Goal: Task Accomplishment & Management: Complete application form

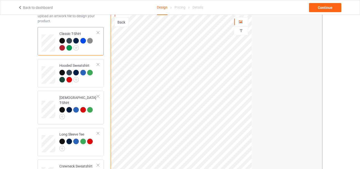
scroll to position [57, 0]
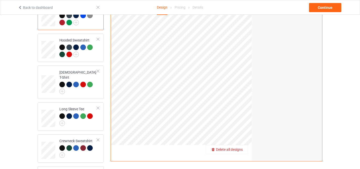
click at [239, 148] on span "Delete all designs" at bounding box center [229, 149] width 27 height 4
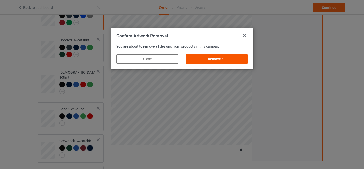
click at [223, 56] on div "Remove all" at bounding box center [216, 58] width 62 height 9
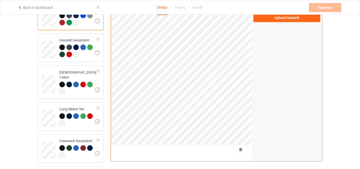
scroll to position [0, 0]
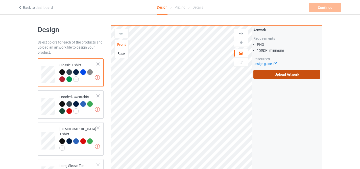
click at [288, 74] on label "Upload Artwork" at bounding box center [286, 74] width 67 height 9
click at [0, 0] on input "Upload Artwork" at bounding box center [0, 0] width 0 height 0
click at [280, 76] on label "Upload Artwork" at bounding box center [286, 74] width 67 height 9
click at [0, 0] on input "Upload Artwork" at bounding box center [0, 0] width 0 height 0
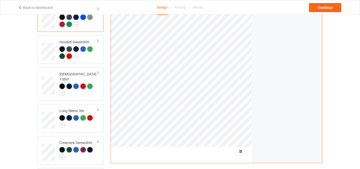
scroll to position [112, 0]
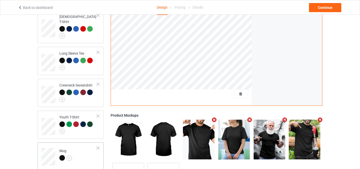
click at [62, 155] on div at bounding box center [62, 158] width 6 height 6
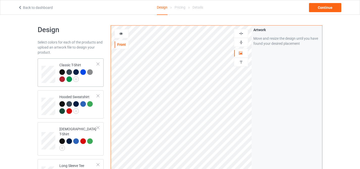
click at [61, 72] on div at bounding box center [62, 72] width 6 height 6
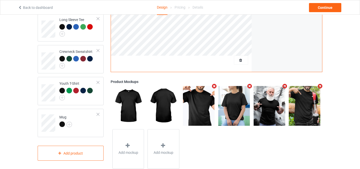
scroll to position [158, 0]
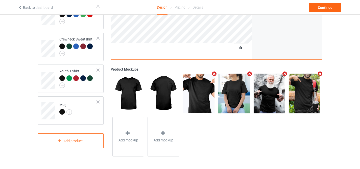
click at [328, 12] on div "Back to dashboard Design Pricing Details Continue" at bounding box center [179, 7] width 331 height 14
click at [326, 9] on div "Continue" at bounding box center [325, 7] width 32 height 9
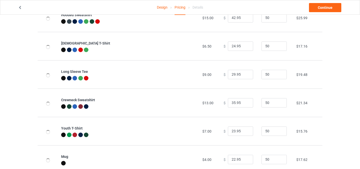
scroll to position [90, 0]
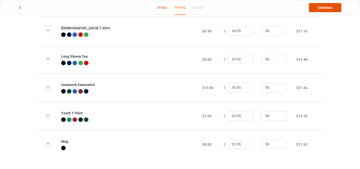
click at [325, 9] on link "Continue" at bounding box center [325, 7] width 32 height 9
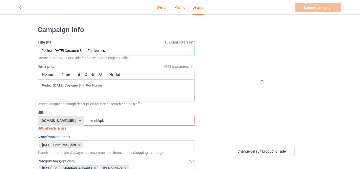
click at [130, 51] on input "Perfect [DATE] Costume Shirt For Nurses" at bounding box center [116, 51] width 157 height 10
click at [130, 51] on input "Perfect Halloween Costume Shirt For Nurses" at bounding box center [116, 51] width 157 height 10
paste input "Why Yes Actually I Can Drive A Stick Halloween Spooky Witch"
type input "Why Yes Actually I Can Drive A Stick Halloween Spooky Witch"
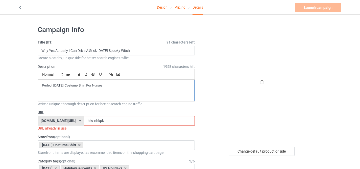
click at [84, 85] on p "Perfect Halloween Costume Shirt For Nurses" at bounding box center [116, 85] width 149 height 5
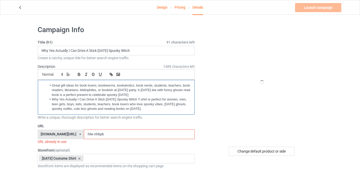
click at [51, 99] on li "Why Yes Actually I Can Drive A Stick Halloween Spooky Witch T-shirt is perfect …" at bounding box center [119, 104] width 144 height 14
click at [52, 85] on li "Great gift ideas for book lovers, bookworms, bookaholics, book nerds, students,…" at bounding box center [119, 90] width 144 height 14
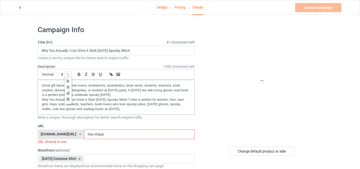
click at [68, 74] on icon at bounding box center [68, 74] width 5 height 5
click at [63, 75] on icon at bounding box center [62, 74] width 5 height 5
click at [66, 73] on icon at bounding box center [68, 74] width 5 height 5
click at [67, 73] on line at bounding box center [68, 73] width 2 height 0
drag, startPoint x: 42, startPoint y: 86, endPoint x: 149, endPoint y: 112, distance: 110.6
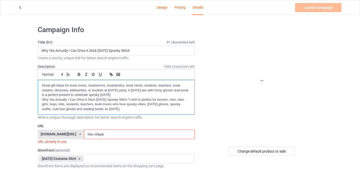
click at [149, 112] on div "Great gift ideas for book lovers, bookworms, bookaholics, book nerds, students,…" at bounding box center [116, 97] width 157 height 35
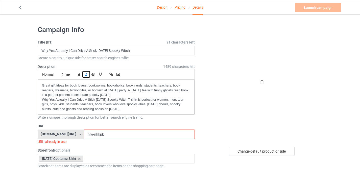
click at [86, 76] on icon "button" at bounding box center [86, 74] width 5 height 5
click at [79, 74] on icon "button" at bounding box center [79, 74] width 2 height 1
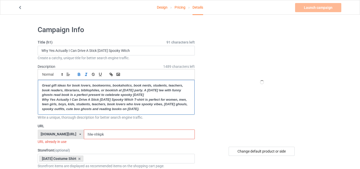
click at [100, 88] on em "Great gift ideas for book lovers, bookworms, bookaholics, book nerds, students,…" at bounding box center [113, 89] width 142 height 13
drag, startPoint x: 88, startPoint y: 134, endPoint x: 126, endPoint y: 144, distance: 39.2
click at [126, 144] on div "URL familypresent.net/ epicprints.co/ familypresent.net/ giftprints.co/ golfpod…" at bounding box center [116, 133] width 157 height 21
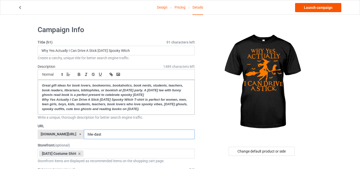
type input "hlw-dast"
click at [309, 8] on link "Launch campaign" at bounding box center [318, 7] width 46 height 9
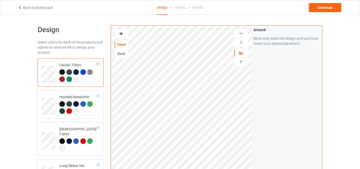
scroll to position [78, 0]
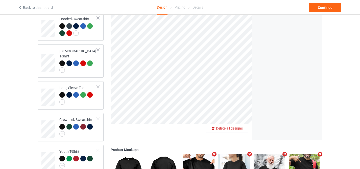
click at [239, 126] on span "Delete all designs" at bounding box center [229, 128] width 27 height 4
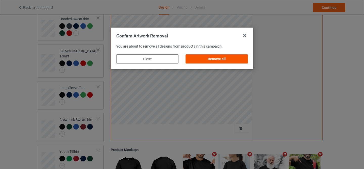
click at [223, 62] on div "Remove all" at bounding box center [216, 58] width 62 height 9
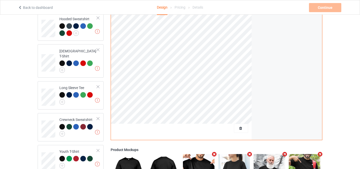
scroll to position [0, 0]
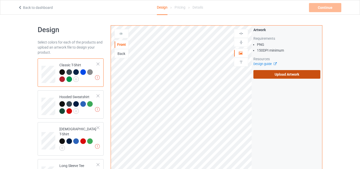
click at [299, 77] on label "Upload Artwork" at bounding box center [286, 74] width 67 height 9
click at [0, 0] on input "Upload Artwork" at bounding box center [0, 0] width 0 height 0
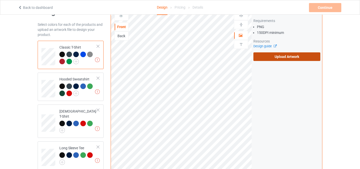
click at [276, 58] on label "Upload Artwork" at bounding box center [286, 56] width 67 height 9
click at [0, 0] on input "Upload Artwork" at bounding box center [0, 0] width 0 height 0
click at [293, 59] on label "Upload Artwork" at bounding box center [286, 56] width 67 height 9
click at [0, 0] on input "Upload Artwork" at bounding box center [0, 0] width 0 height 0
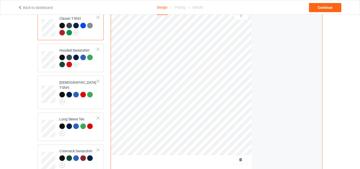
scroll to position [26, 0]
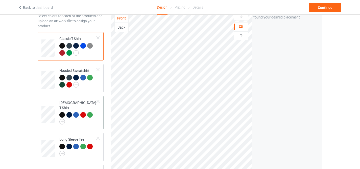
click at [62, 107] on div "[DEMOGRAPHIC_DATA] T-Shirt" at bounding box center [78, 111] width 38 height 23
click at [62, 48] on div at bounding box center [62, 46] width 6 height 6
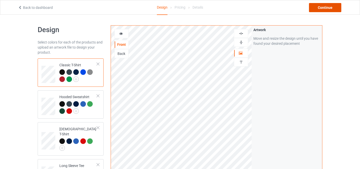
click at [317, 9] on div "Continue" at bounding box center [325, 7] width 32 height 9
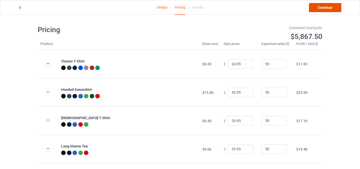
click at [317, 9] on link "Continue" at bounding box center [325, 7] width 32 height 9
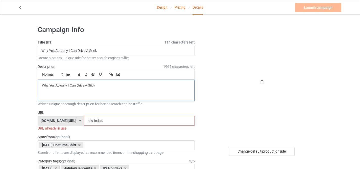
click at [80, 85] on p "Why Yes Actually I Can Drive A Stick" at bounding box center [116, 85] width 149 height 5
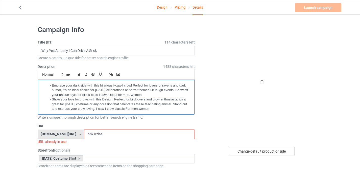
click at [145, 108] on li "Show your love for crows with this Design! Perfect for bird lovers and crow ent…" at bounding box center [119, 104] width 144 height 14
click at [52, 99] on li "Show your love for crows with this Design! Perfect for bird lovers and crow ent…" at bounding box center [119, 104] width 144 height 14
click at [52, 84] on li "Embrace your dark side with this hilarious f-caw-f crow! Perfect for lovers of …" at bounding box center [119, 90] width 144 height 14
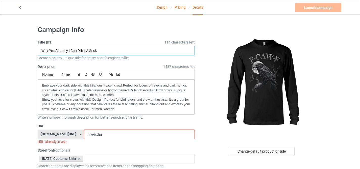
click at [90, 49] on input "Why Yes Actually I Can Drive A Stick" at bounding box center [116, 51] width 157 height 10
paste input "Black Crow, F-Caw-F Funny Black Bird moon Gothic Adult Humor"
type input "Black Crow, F-Caw-F Funny Black Bird moon Gothic Adult Humor"
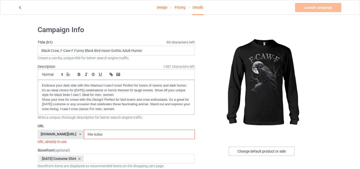
click at [248, 149] on div "Change default product or side" at bounding box center [262, 151] width 66 height 9
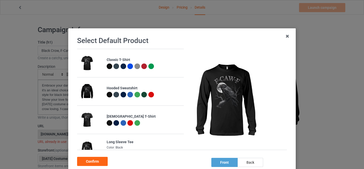
click at [107, 65] on div at bounding box center [110, 66] width 6 height 6
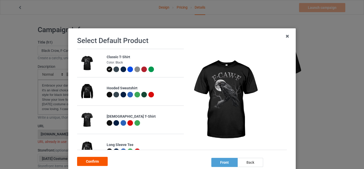
click at [94, 160] on div "Confirm" at bounding box center [92, 161] width 31 height 9
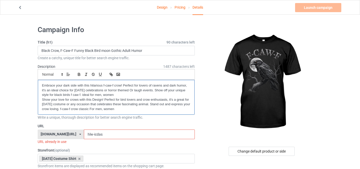
drag, startPoint x: 126, startPoint y: 109, endPoint x: 29, endPoint y: 86, distance: 99.4
click at [43, 85] on p "Embrace your dark side with this hilarious f-caw-f crow! Perfect for lovers of …" at bounding box center [116, 90] width 149 height 14
drag, startPoint x: 43, startPoint y: 85, endPoint x: 154, endPoint y: 111, distance: 114.5
click at [154, 112] on div "Embrace your dark side with this hilarious f-caw-f crow! Perfect for lovers of …" at bounding box center [116, 97] width 157 height 35
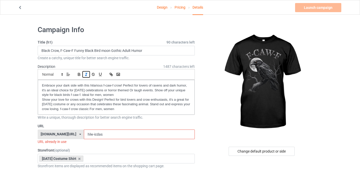
click at [86, 76] on line "button" at bounding box center [86, 74] width 1 height 3
click at [81, 76] on icon "button" at bounding box center [79, 74] width 5 height 5
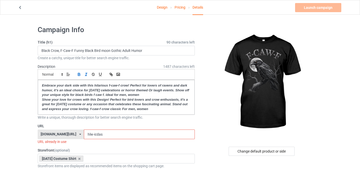
click at [91, 136] on input "hlw-icdas" at bounding box center [139, 134] width 111 height 10
drag, startPoint x: 87, startPoint y: 133, endPoint x: 114, endPoint y: 135, distance: 26.6
click at [114, 135] on input "hlw-icdas" at bounding box center [139, 134] width 111 height 10
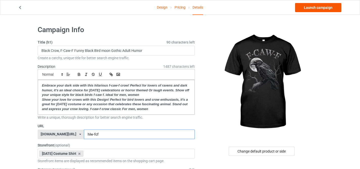
type input "hlw-fcf"
click at [317, 10] on link "Launch campaign" at bounding box center [318, 7] width 46 height 9
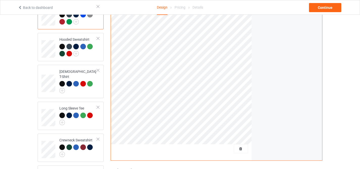
scroll to position [96, 0]
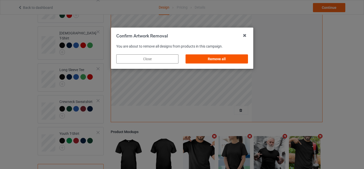
click at [216, 57] on div "Remove all" at bounding box center [216, 58] width 62 height 9
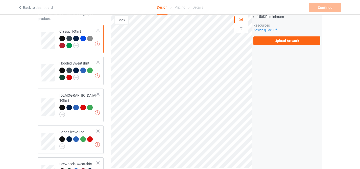
scroll to position [18, 0]
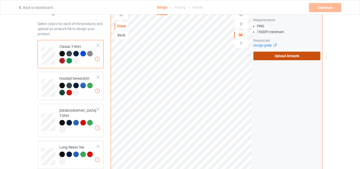
click at [298, 55] on label "Upload Artwork" at bounding box center [286, 56] width 67 height 9
click at [0, 0] on input "Upload Artwork" at bounding box center [0, 0] width 0 height 0
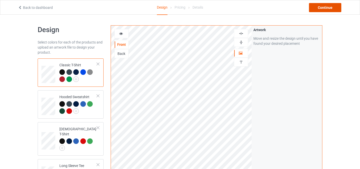
click at [331, 11] on div "Continue" at bounding box center [325, 7] width 32 height 9
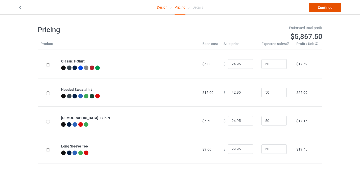
click at [331, 11] on link "Continue" at bounding box center [325, 7] width 32 height 9
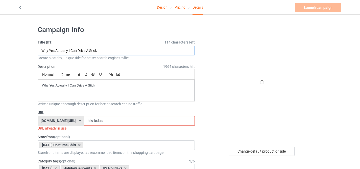
click at [116, 53] on input "Why Yes Actually I Can Drive A Stick" at bounding box center [116, 51] width 157 height 10
paste input "Retro F-Caw-F Black Bird Crow Funny Crow Bird Cawing Grunge"
type input "Retro F-Caw-F Black Bird Crow Funny Crow Bird Cawing Grunge"
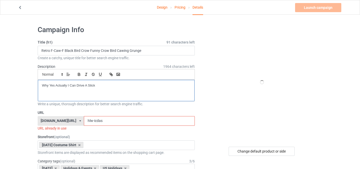
click at [85, 83] on div "Why Yes Actually I Can Drive A Stick" at bounding box center [116, 90] width 157 height 21
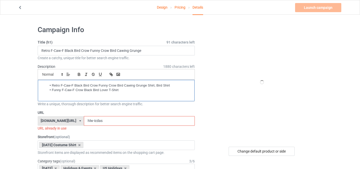
click at [48, 85] on li "Retro F-Caw-F Black Bird Crow Funny Crow Bird Cawing Grunge Shirt, Bird Shirt" at bounding box center [119, 85] width 144 height 5
click at [45, 88] on ul "Retro F-Caw-F Black Bird Crow Funny Crow Bird Cawing Grunge Shirt, Bird Shirt F…" at bounding box center [116, 87] width 149 height 9
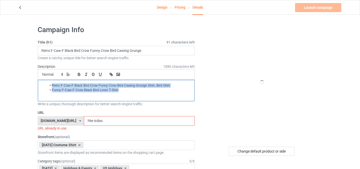
drag, startPoint x: 121, startPoint y: 90, endPoint x: 25, endPoint y: 81, distance: 97.0
click at [78, 74] on icon "button" at bounding box center [79, 74] width 5 height 5
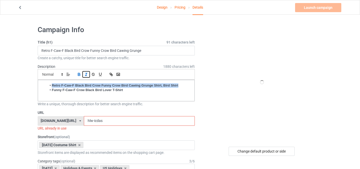
click at [87, 74] on icon "button" at bounding box center [86, 74] width 5 height 5
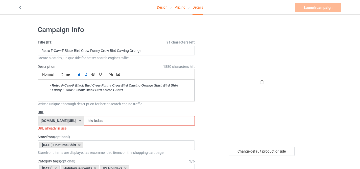
click at [93, 120] on input "hlw-icdas" at bounding box center [139, 121] width 111 height 10
drag, startPoint x: 87, startPoint y: 121, endPoint x: 131, endPoint y: 122, distance: 43.7
click at [131, 122] on input "hlw-icdas" at bounding box center [139, 121] width 111 height 10
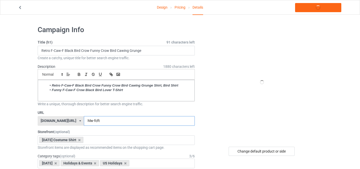
type input "hlw-fcft"
click at [248, 149] on div "Change default product or side" at bounding box center [262, 151] width 66 height 9
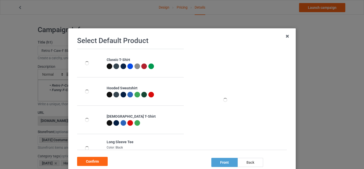
click at [107, 68] on div at bounding box center [110, 66] width 6 height 6
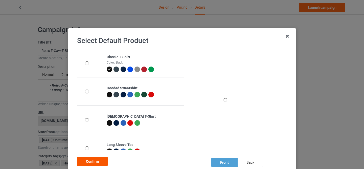
click at [92, 162] on div "Confirm" at bounding box center [92, 161] width 31 height 9
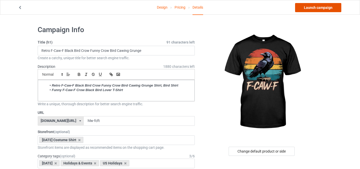
click at [304, 8] on link "Launch campaign" at bounding box center [318, 7] width 46 height 9
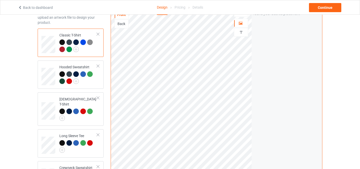
scroll to position [65, 0]
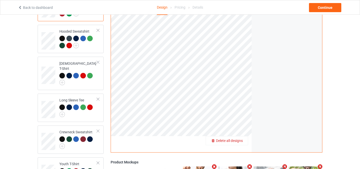
click at [242, 142] on span "Delete all designs" at bounding box center [229, 140] width 27 height 4
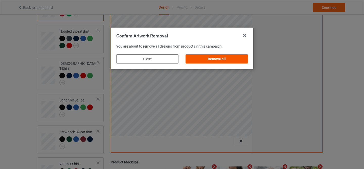
click at [223, 57] on div "Remove all" at bounding box center [216, 58] width 62 height 9
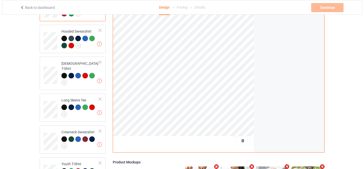
scroll to position [0, 0]
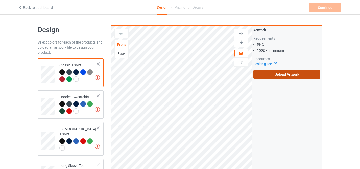
click at [266, 75] on label "Upload Artwork" at bounding box center [286, 74] width 67 height 9
click at [0, 0] on input "Upload Artwork" at bounding box center [0, 0] width 0 height 0
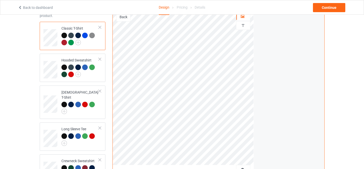
scroll to position [36, 0]
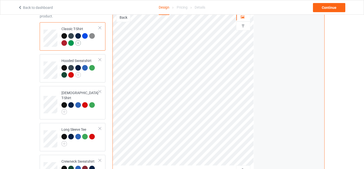
click at [79, 41] on img at bounding box center [78, 43] width 6 height 6
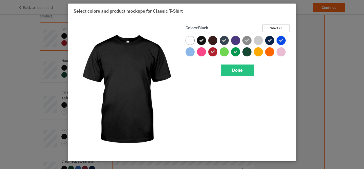
click at [193, 39] on div at bounding box center [189, 40] width 9 height 9
click at [199, 40] on icon at bounding box center [201, 40] width 5 height 5
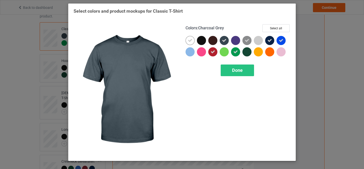
click at [224, 40] on icon at bounding box center [224, 40] width 5 height 5
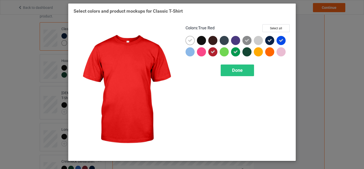
click at [212, 52] on icon at bounding box center [212, 52] width 5 height 5
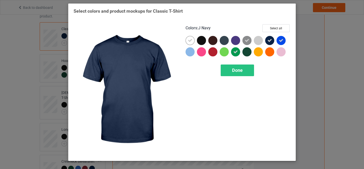
click at [268, 39] on icon at bounding box center [269, 40] width 5 height 5
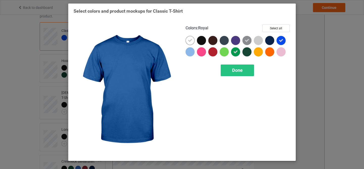
click at [283, 40] on icon at bounding box center [281, 40] width 5 height 5
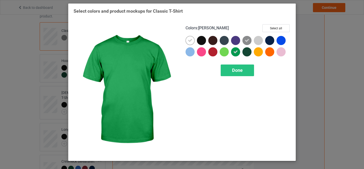
click at [233, 53] on icon at bounding box center [235, 52] width 5 height 5
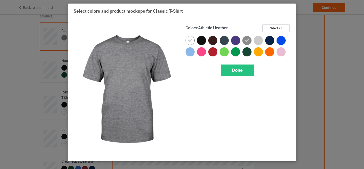
click at [244, 42] on img at bounding box center [246, 40] width 9 height 9
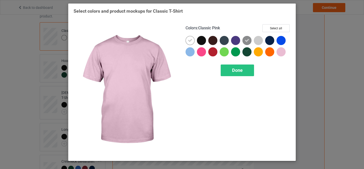
click at [282, 51] on div at bounding box center [280, 51] width 9 height 9
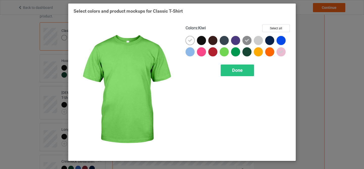
click at [225, 53] on div at bounding box center [224, 51] width 9 height 9
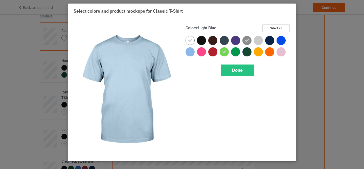
click at [187, 52] on div at bounding box center [189, 51] width 9 height 9
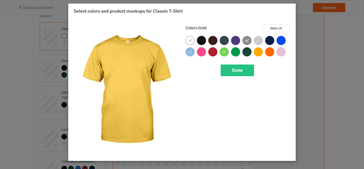
click at [262, 49] on div at bounding box center [258, 51] width 9 height 9
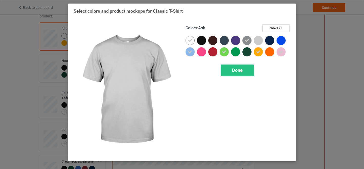
click at [260, 42] on div at bounding box center [258, 40] width 9 height 9
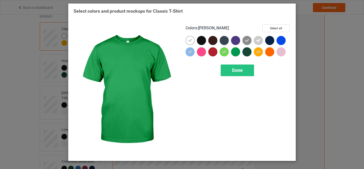
click at [235, 53] on div at bounding box center [235, 51] width 9 height 9
click at [233, 70] on span "Done" at bounding box center [237, 69] width 11 height 5
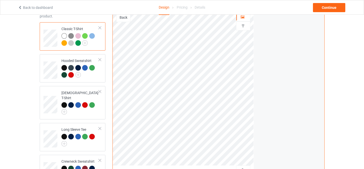
click at [65, 36] on div at bounding box center [64, 36] width 6 height 6
click at [78, 77] on img at bounding box center [78, 75] width 6 height 6
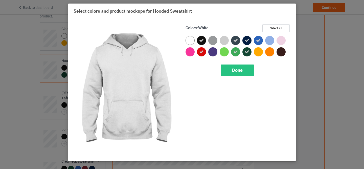
click at [193, 40] on div at bounding box center [189, 40] width 9 height 9
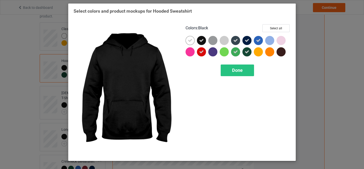
click at [204, 42] on div at bounding box center [201, 40] width 9 height 9
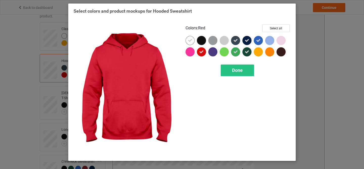
click at [202, 54] on div at bounding box center [201, 51] width 9 height 9
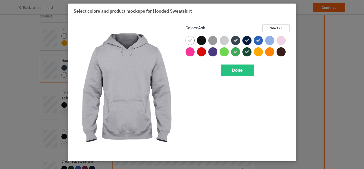
click at [225, 40] on div at bounding box center [224, 40] width 9 height 9
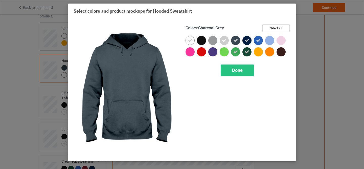
click at [238, 40] on div at bounding box center [235, 40] width 9 height 9
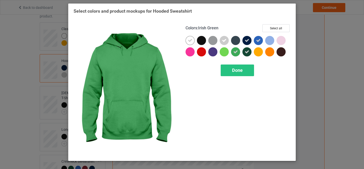
click at [236, 53] on icon at bounding box center [235, 52] width 5 height 5
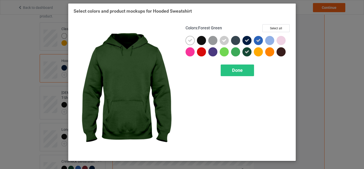
click at [246, 52] on icon at bounding box center [247, 52] width 5 height 5
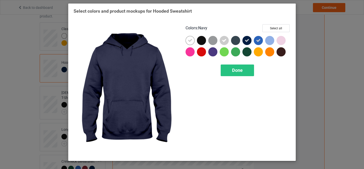
click at [247, 40] on icon at bounding box center [247, 40] width 5 height 5
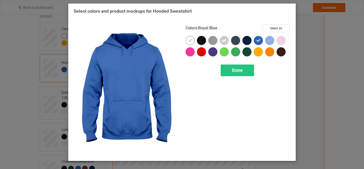
click at [257, 40] on icon at bounding box center [258, 40] width 5 height 5
click at [257, 40] on div at bounding box center [258, 40] width 9 height 9
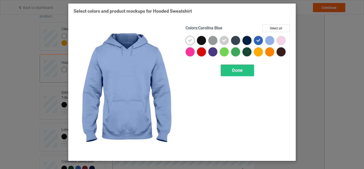
click at [270, 41] on div at bounding box center [269, 40] width 9 height 9
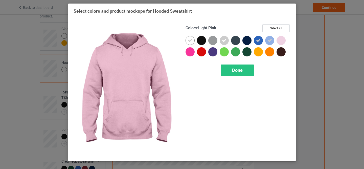
click at [279, 41] on div at bounding box center [280, 40] width 9 height 9
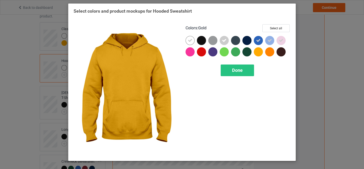
click at [258, 53] on div at bounding box center [258, 51] width 9 height 9
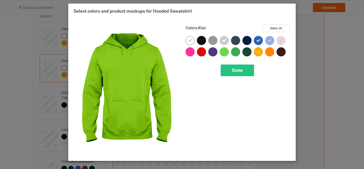
click at [223, 52] on div at bounding box center [224, 51] width 9 height 9
click at [228, 72] on div "Done" at bounding box center [237, 70] width 33 height 12
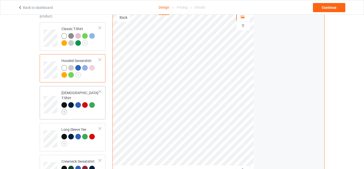
click at [66, 109] on img at bounding box center [64, 112] width 6 height 6
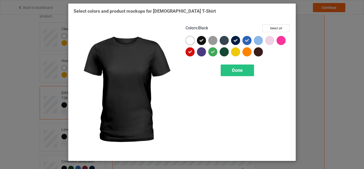
click at [186, 41] on div at bounding box center [189, 40] width 9 height 9
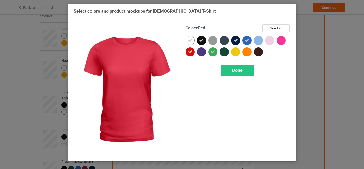
click at [190, 51] on icon at bounding box center [190, 52] width 5 height 5
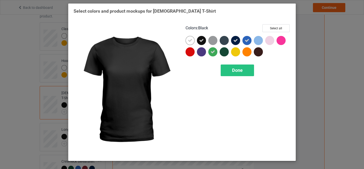
click at [202, 39] on icon at bounding box center [201, 40] width 5 height 5
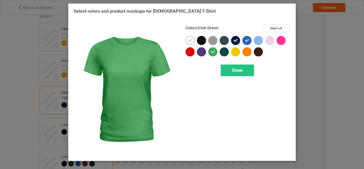
click at [212, 49] on div at bounding box center [212, 51] width 9 height 9
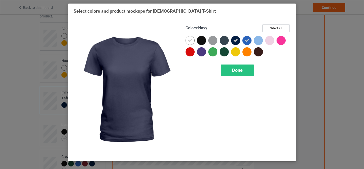
click at [237, 41] on icon at bounding box center [235, 40] width 5 height 5
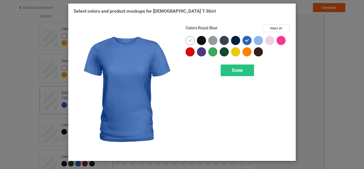
click at [249, 41] on icon at bounding box center [247, 40] width 5 height 5
click at [249, 41] on div at bounding box center [246, 40] width 9 height 9
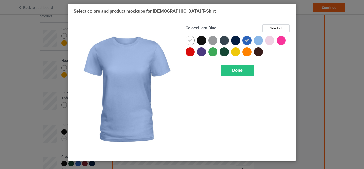
click at [260, 40] on div at bounding box center [258, 40] width 9 height 9
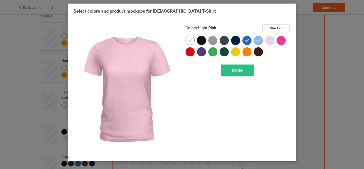
click at [267, 40] on div at bounding box center [269, 40] width 9 height 9
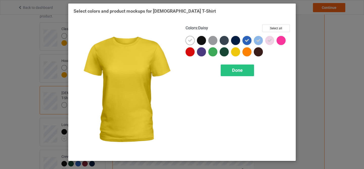
click at [235, 53] on div at bounding box center [235, 51] width 9 height 9
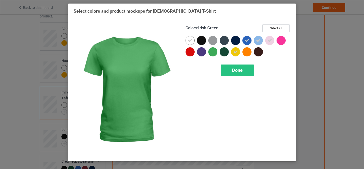
click at [213, 54] on div at bounding box center [212, 51] width 9 height 9
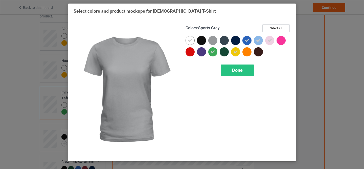
click at [213, 36] on div at bounding box center [212, 40] width 9 height 9
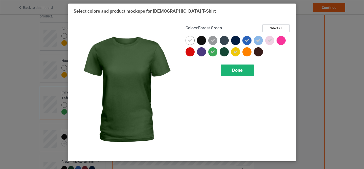
click at [228, 70] on div "Done" at bounding box center [237, 70] width 33 height 12
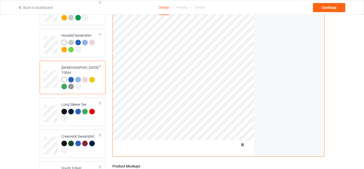
scroll to position [70, 0]
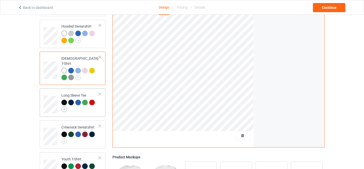
click at [65, 106] on img at bounding box center [64, 109] width 6 height 6
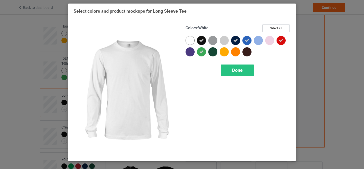
click at [191, 41] on div at bounding box center [189, 40] width 9 height 9
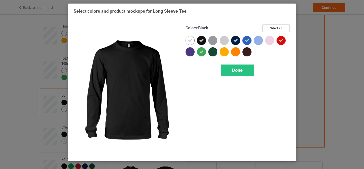
click at [201, 41] on icon at bounding box center [201, 40] width 5 height 5
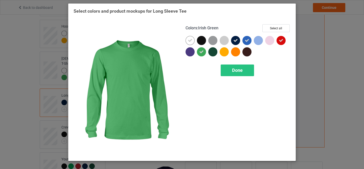
click at [201, 53] on icon at bounding box center [201, 52] width 5 height 5
click at [201, 53] on div at bounding box center [201, 51] width 9 height 9
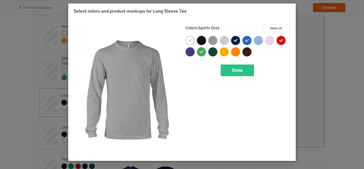
click at [215, 39] on div at bounding box center [212, 40] width 9 height 9
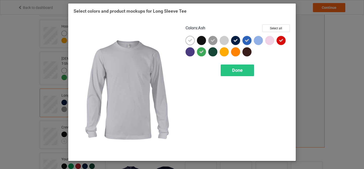
click at [221, 39] on div at bounding box center [224, 40] width 9 height 9
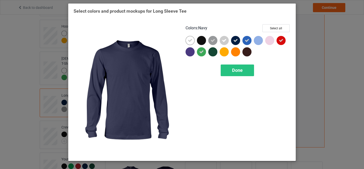
click at [235, 40] on icon at bounding box center [235, 40] width 5 height 5
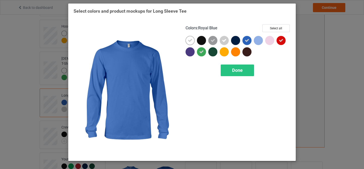
click at [251, 40] on div at bounding box center [246, 40] width 9 height 9
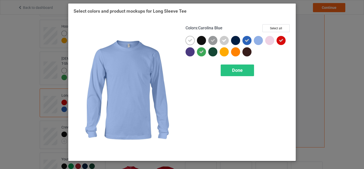
click at [259, 40] on div at bounding box center [258, 40] width 9 height 9
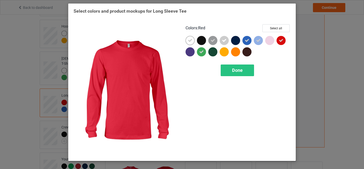
click at [281, 40] on icon at bounding box center [281, 40] width 5 height 5
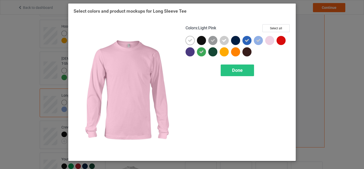
click at [270, 40] on div at bounding box center [269, 40] width 9 height 9
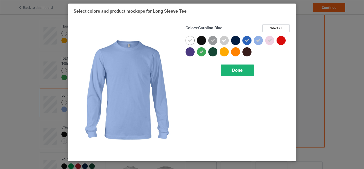
click at [232, 73] on div "Done" at bounding box center [237, 70] width 33 height 12
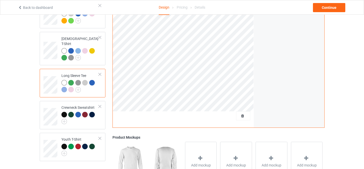
scroll to position [91, 0]
click at [77, 86] on img at bounding box center [78, 89] width 6 height 6
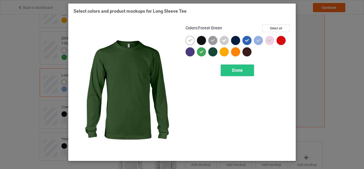
click at [211, 54] on div at bounding box center [212, 51] width 9 height 9
click at [235, 72] on span "Done" at bounding box center [237, 69] width 11 height 5
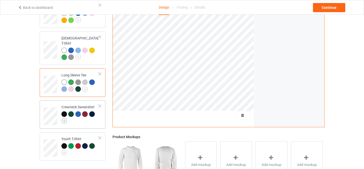
click at [64, 118] on img at bounding box center [64, 121] width 6 height 6
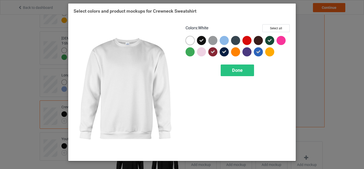
click at [192, 40] on div at bounding box center [189, 40] width 9 height 9
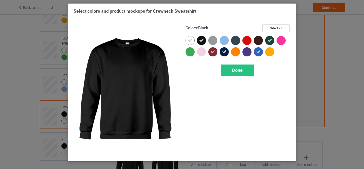
click at [204, 40] on div at bounding box center [201, 40] width 9 height 9
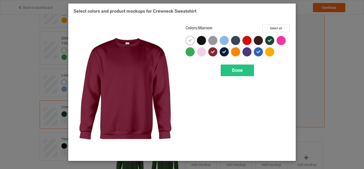
click at [210, 52] on icon at bounding box center [212, 52] width 5 height 5
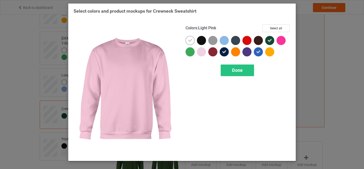
click at [199, 52] on div at bounding box center [201, 51] width 9 height 9
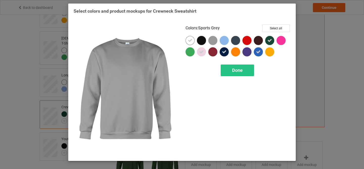
click at [212, 41] on div at bounding box center [212, 40] width 9 height 9
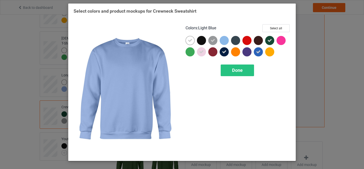
click at [223, 40] on div at bounding box center [224, 40] width 9 height 9
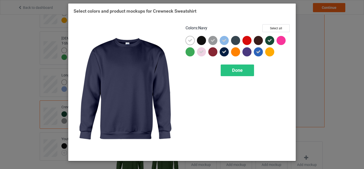
click at [224, 57] on div at bounding box center [225, 52] width 11 height 11
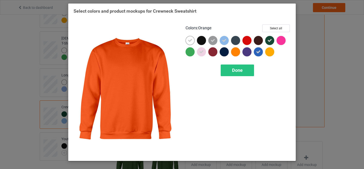
click at [234, 51] on div at bounding box center [235, 51] width 9 height 9
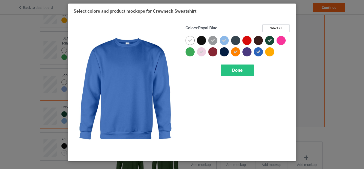
click at [259, 51] on icon at bounding box center [258, 52] width 5 height 5
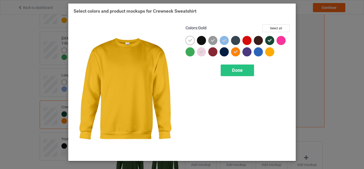
click at [272, 52] on div at bounding box center [269, 51] width 9 height 9
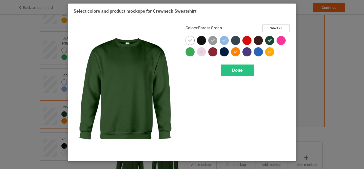
click at [271, 41] on icon at bounding box center [269, 40] width 5 height 5
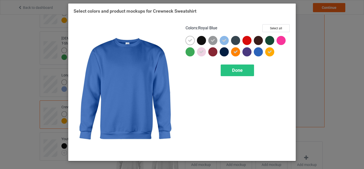
click at [258, 51] on div at bounding box center [258, 51] width 9 height 9
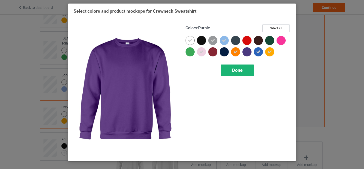
click at [238, 67] on div "Done" at bounding box center [237, 70] width 33 height 12
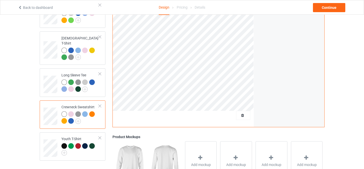
scroll to position [109, 0]
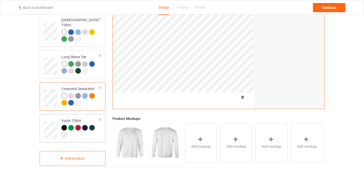
click at [64, 132] on img at bounding box center [64, 135] width 6 height 6
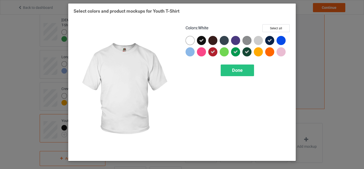
click at [193, 38] on div at bounding box center [189, 40] width 9 height 9
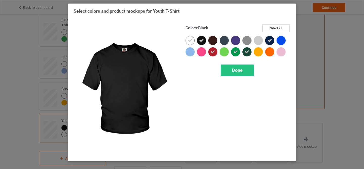
click at [202, 38] on icon at bounding box center [201, 40] width 5 height 5
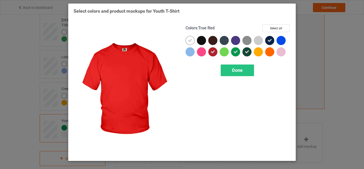
click at [212, 50] on icon at bounding box center [212, 52] width 5 height 5
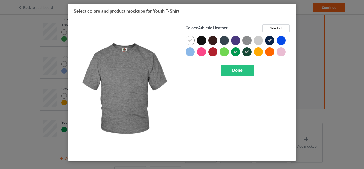
click at [246, 40] on img at bounding box center [246, 40] width 9 height 9
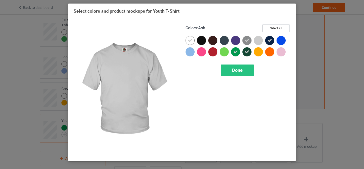
click at [257, 40] on div at bounding box center [258, 40] width 9 height 9
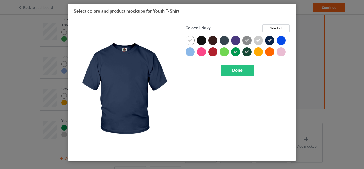
click at [270, 40] on icon at bounding box center [269, 40] width 5 height 5
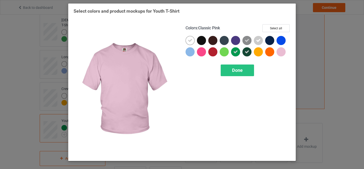
click at [280, 51] on div at bounding box center [280, 51] width 9 height 9
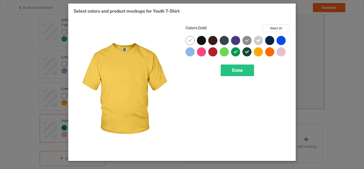
click at [259, 51] on div at bounding box center [258, 51] width 9 height 9
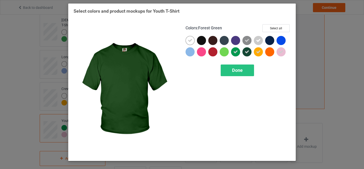
click at [246, 52] on icon at bounding box center [247, 52] width 5 height 5
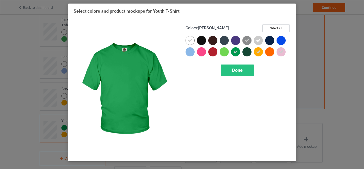
click at [238, 52] on icon at bounding box center [235, 52] width 5 height 5
click at [238, 52] on div at bounding box center [235, 51] width 9 height 9
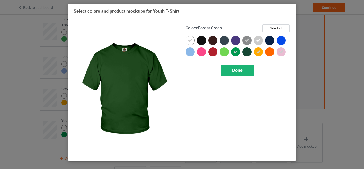
click at [241, 70] on span "Done" at bounding box center [237, 69] width 11 height 5
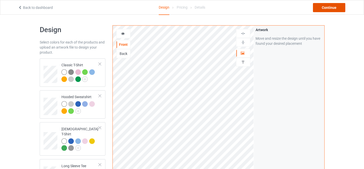
click at [330, 7] on div "Continue" at bounding box center [329, 7] width 32 height 9
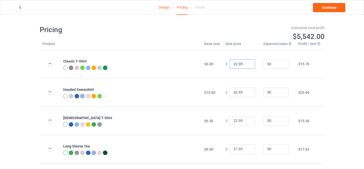
click at [235, 64] on input "22.95" at bounding box center [242, 64] width 25 height 10
type input "24.95"
click at [234, 121] on input "22.95" at bounding box center [242, 121] width 25 height 10
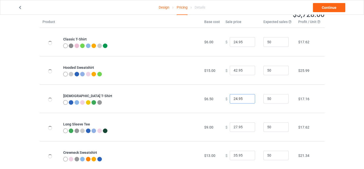
scroll to position [31, 0]
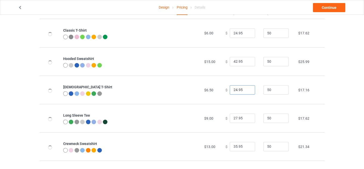
type input "24.95"
click at [234, 119] on input "27.95" at bounding box center [242, 118] width 25 height 10
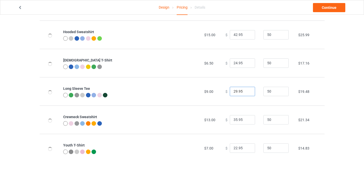
scroll to position [61, 0]
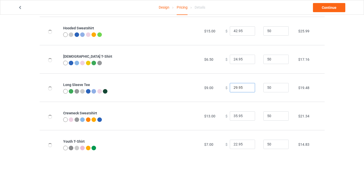
type input "29.95"
click at [234, 144] on input "22.95" at bounding box center [242, 144] width 25 height 10
type input "23.95"
click at [317, 117] on td "$21.34" at bounding box center [309, 116] width 29 height 28
click at [329, 13] on div "Design Pricing Details Continue" at bounding box center [181, 7] width 335 height 14
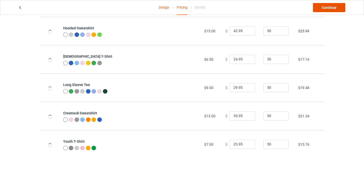
click at [331, 6] on link "Continue" at bounding box center [329, 7] width 32 height 9
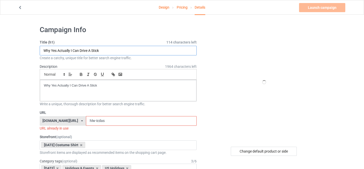
click at [113, 50] on input "Why Yes Actually I Can Drive A Stick" at bounding box center [118, 51] width 157 height 10
paste input "Black Crow, F-Caw-F Funny Black Bird"
type input "Black Crow, F-Caw-F Funny Black Bird"
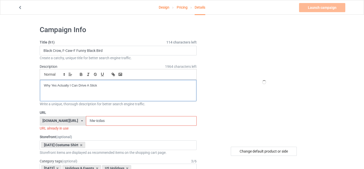
click at [117, 89] on div "Why Yes Actually I Can Drive A Stick" at bounding box center [118, 90] width 157 height 21
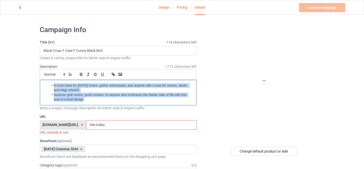
drag, startPoint x: 90, startPoint y: 100, endPoint x: 38, endPoint y: 78, distance: 56.5
click at [79, 73] on icon "button" at bounding box center [81, 74] width 5 height 5
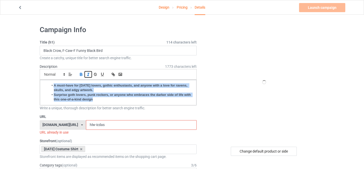
click at [91, 73] on button "button" at bounding box center [88, 74] width 7 height 6
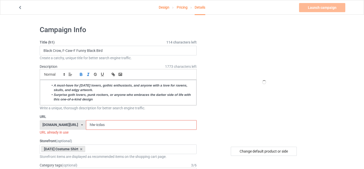
click at [98, 125] on input "hlw-icdas" at bounding box center [141, 125] width 111 height 10
drag, startPoint x: 90, startPoint y: 125, endPoint x: 130, endPoint y: 128, distance: 40.3
click at [130, 128] on input "hlw-icdas" at bounding box center [141, 125] width 111 height 10
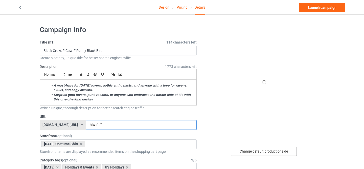
type input "hlw-fcff"
click at [249, 149] on div "Change default product or side" at bounding box center [264, 151] width 66 height 9
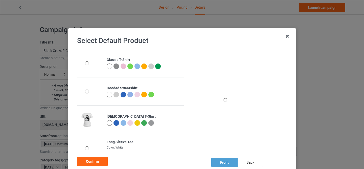
click at [117, 66] on img at bounding box center [116, 66] width 6 height 6
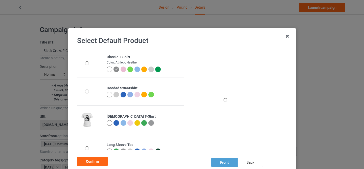
click at [110, 68] on div at bounding box center [110, 69] width 6 height 6
click at [88, 161] on div "Confirm" at bounding box center [92, 161] width 31 height 9
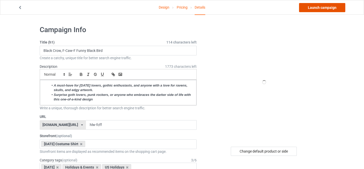
click at [309, 11] on link "Launch campaign" at bounding box center [322, 7] width 46 height 9
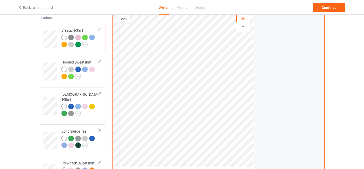
scroll to position [60, 0]
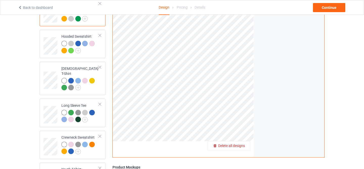
click at [240, 147] on span "Delete all designs" at bounding box center [231, 146] width 27 height 4
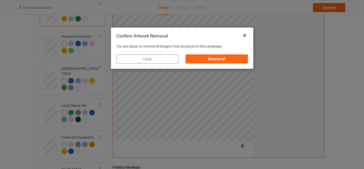
click at [224, 64] on div "Remove all" at bounding box center [216, 59] width 69 height 16
click at [237, 60] on div "Remove all" at bounding box center [216, 58] width 62 height 9
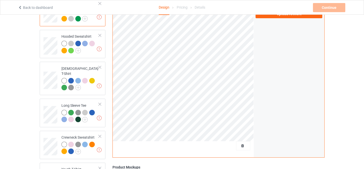
scroll to position [0, 0]
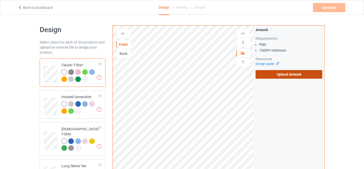
click at [290, 76] on label "Upload Artwork" at bounding box center [288, 74] width 67 height 9
click at [0, 0] on input "Upload Artwork" at bounding box center [0, 0] width 0 height 0
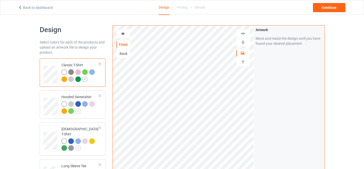
click at [84, 79] on img at bounding box center [85, 79] width 6 height 6
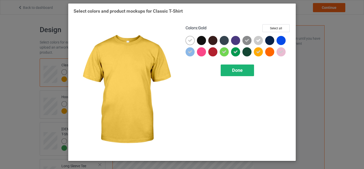
click at [243, 70] on div "Done" at bounding box center [237, 70] width 33 height 12
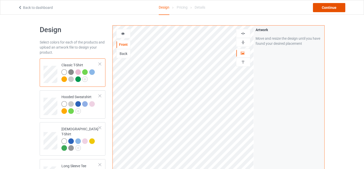
click at [329, 10] on div "Continue" at bounding box center [329, 7] width 32 height 9
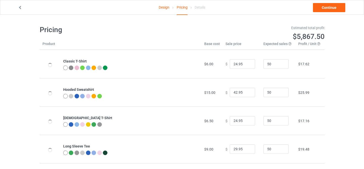
scroll to position [61, 0]
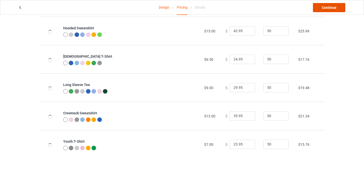
click at [326, 9] on link "Continue" at bounding box center [329, 7] width 32 height 9
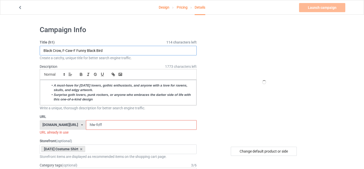
click at [141, 52] on input "Black Crow, F-Caw-F Funny Black Bird" at bounding box center [118, 51] width 157 height 10
paste input "Funny [DATE] French Bulldog Skeleton Spooky Season"
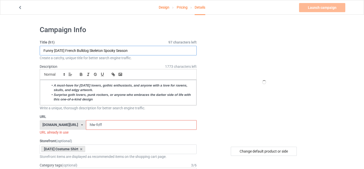
type input "Funny [DATE] French Bulldog Skeleton Spooky Season"
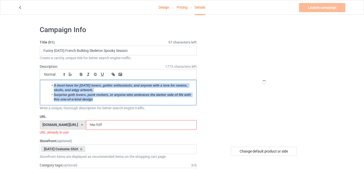
drag, startPoint x: 50, startPoint y: 86, endPoint x: 110, endPoint y: 100, distance: 61.1
click at [110, 100] on ul "A must-have for [DATE] lovers, gothic enthusiasts, and anyone with a love for r…" at bounding box center [118, 92] width 149 height 19
paste div
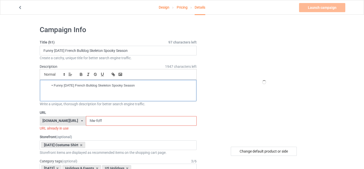
click at [53, 84] on li "Funny [DATE] French Bulldog Skeleton Spooky Season" at bounding box center [121, 85] width 144 height 5
click at [62, 85] on p "Funny [DATE] French Bulldog Skeleton Spooky Season" at bounding box center [118, 85] width 149 height 5
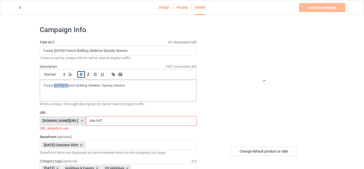
click at [80, 73] on icon "button" at bounding box center [81, 73] width 2 height 1
click at [87, 74] on icon "button" at bounding box center [88, 74] width 5 height 5
drag, startPoint x: 90, startPoint y: 120, endPoint x: 106, endPoint y: 121, distance: 15.7
click at [106, 121] on input "hlw-fcff" at bounding box center [141, 121] width 111 height 10
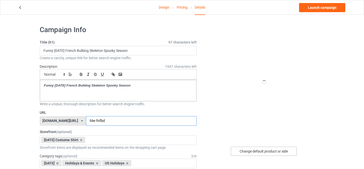
type input "hlw-fnfbd"
click at [254, 150] on div "Change default product or side" at bounding box center [264, 151] width 66 height 9
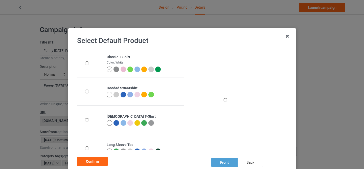
click at [110, 69] on icon at bounding box center [109, 69] width 3 height 3
click at [93, 159] on div "Confirm" at bounding box center [92, 161] width 31 height 9
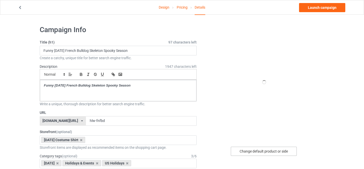
click at [269, 152] on div "Change default product or side" at bounding box center [264, 151] width 66 height 9
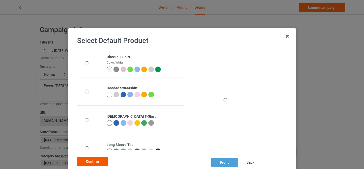
click at [101, 161] on div "Confirm" at bounding box center [92, 161] width 31 height 9
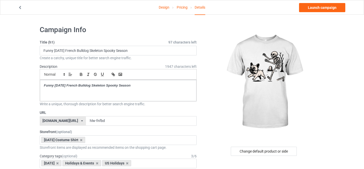
click at [162, 8] on link "Design" at bounding box center [164, 7] width 11 height 14
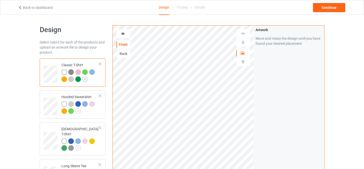
click at [85, 80] on img at bounding box center [85, 79] width 6 height 6
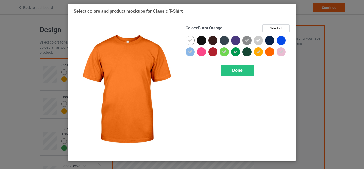
click at [268, 49] on div at bounding box center [269, 51] width 9 height 9
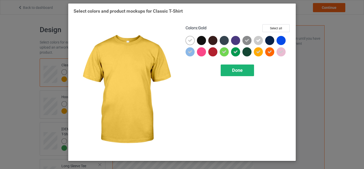
click at [241, 69] on span "Done" at bounding box center [237, 69] width 11 height 5
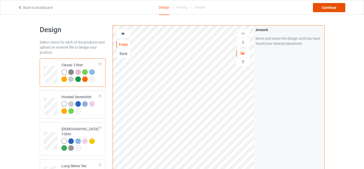
click at [334, 8] on div "Continue" at bounding box center [329, 7] width 32 height 9
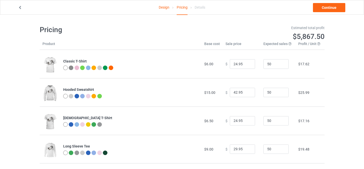
scroll to position [61, 0]
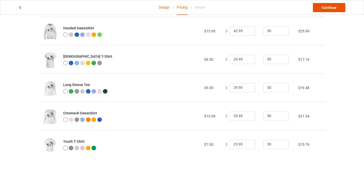
click at [329, 9] on link "Continue" at bounding box center [329, 7] width 32 height 9
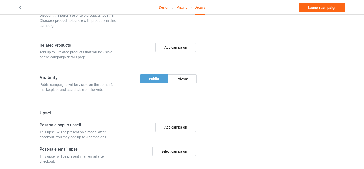
scroll to position [370, 0]
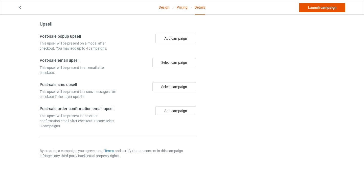
click at [321, 11] on link "Launch campaign" at bounding box center [322, 7] width 46 height 9
